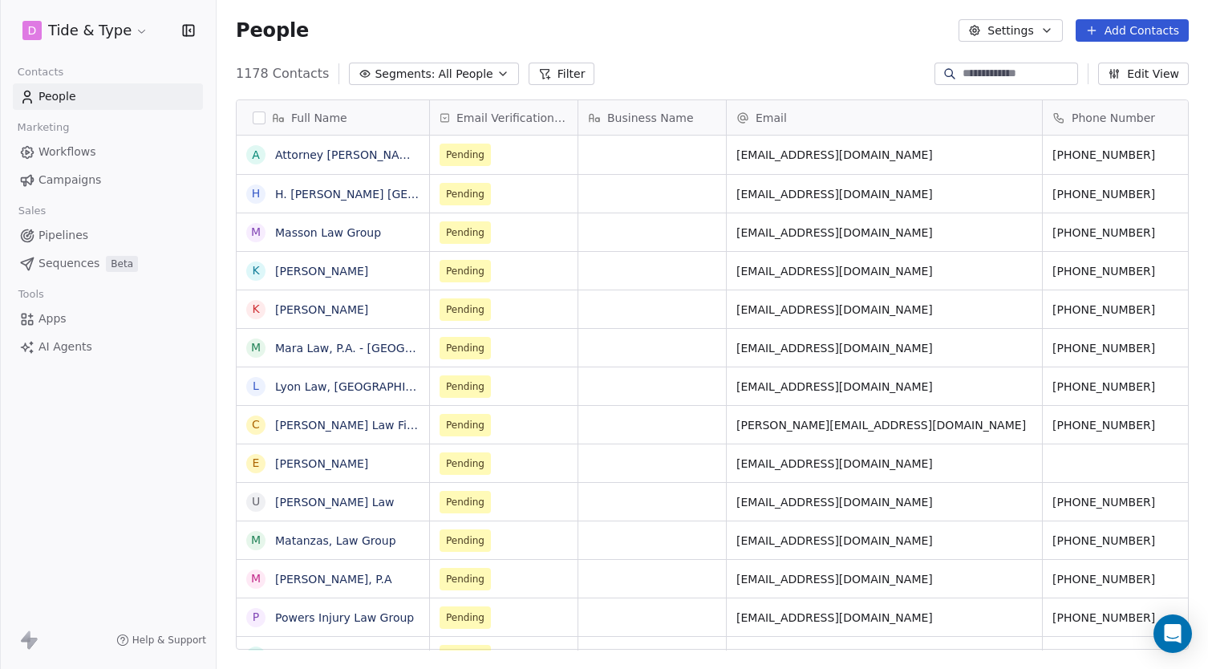
scroll to position [589, 991]
